Goal: Transaction & Acquisition: Book appointment/travel/reservation

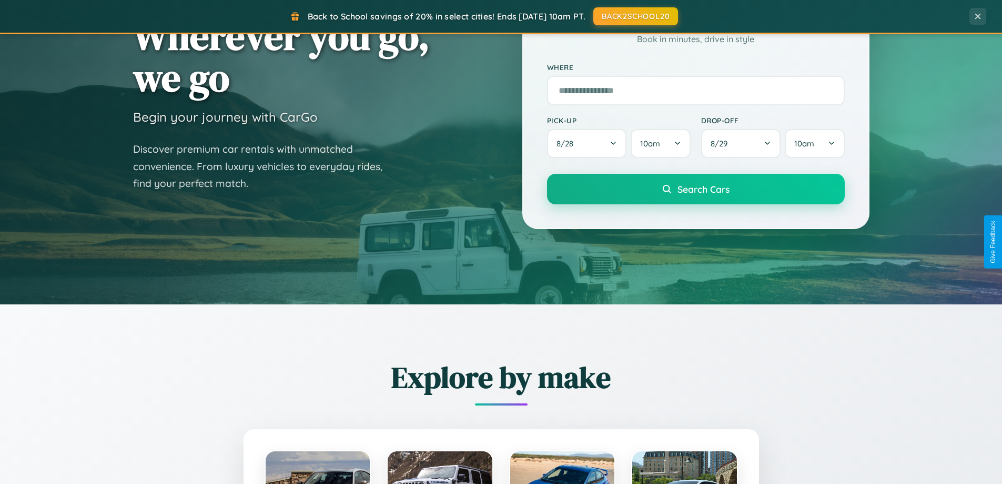
scroll to position [454, 0]
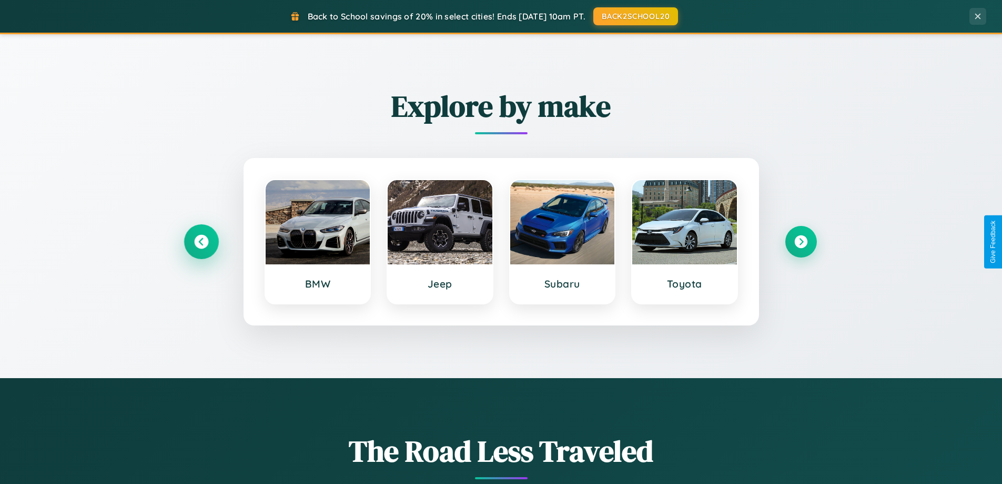
click at [201, 242] on icon at bounding box center [201, 242] width 14 height 14
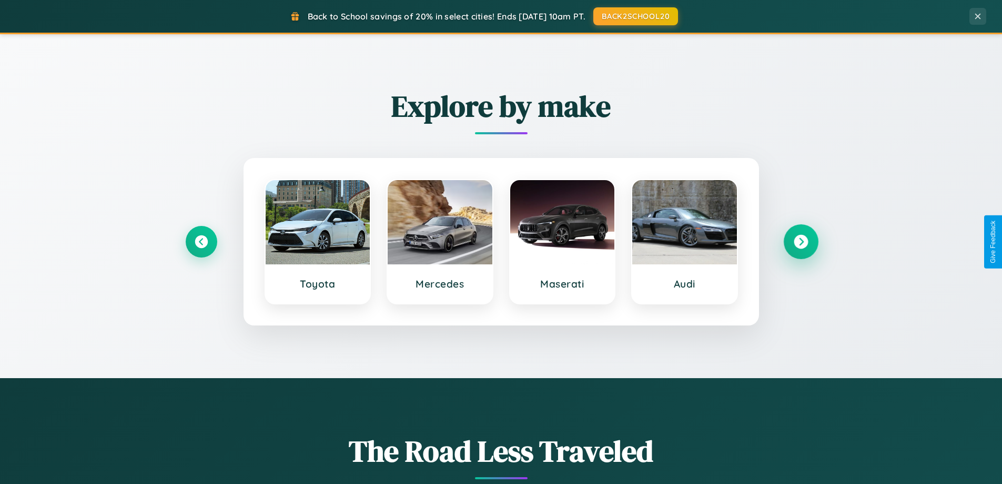
click at [801, 242] on icon at bounding box center [801, 242] width 14 height 14
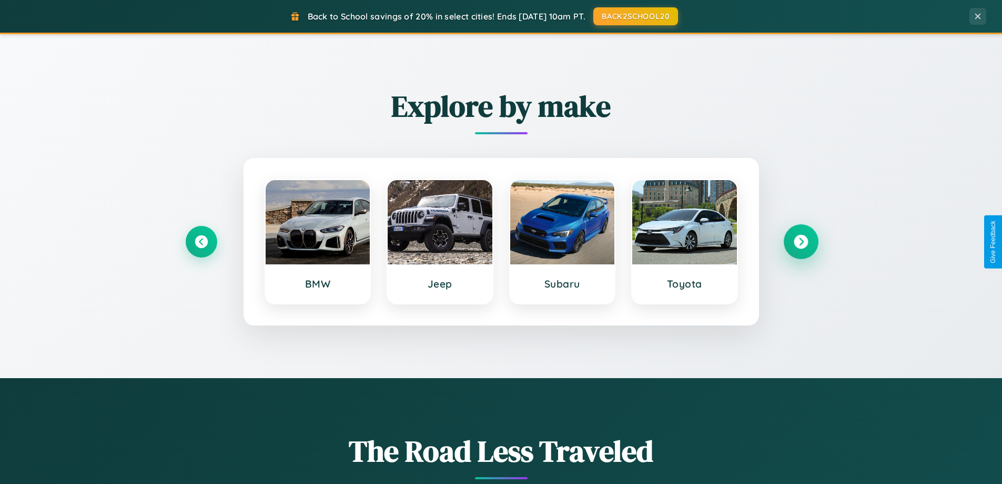
click at [801, 242] on icon at bounding box center [801, 242] width 14 height 14
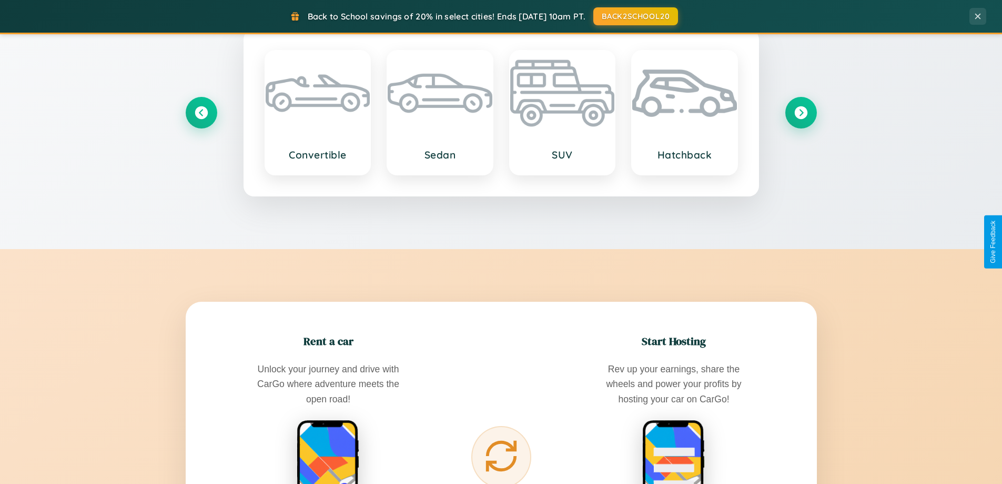
scroll to position [1691, 0]
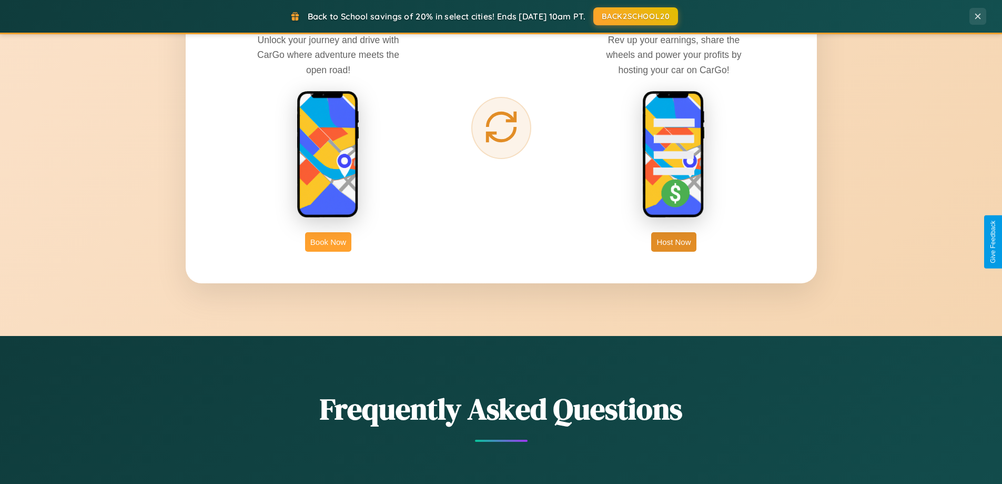
click at [328, 242] on button "Book Now" at bounding box center [328, 241] width 46 height 19
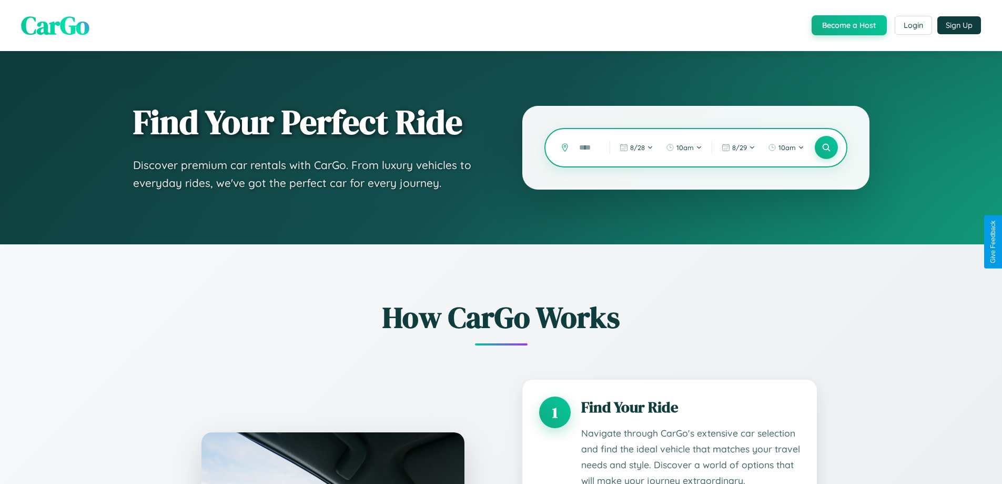
click at [587, 147] on input "text" at bounding box center [586, 147] width 25 height 18
type input "*"
click at [826, 147] on icon at bounding box center [826, 148] width 10 height 10
